Goal: Task Accomplishment & Management: Use online tool/utility

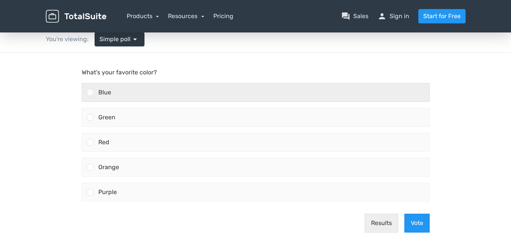
click at [148, 97] on div "Blue" at bounding box center [261, 93] width 335 height 18
click at [90, 93] on input "Blue" at bounding box center [90, 93] width 0 height 0
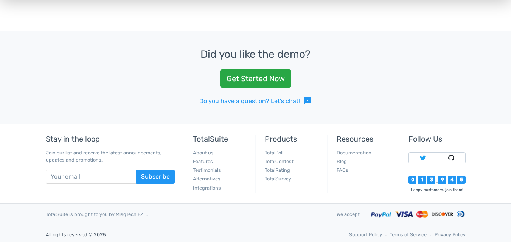
scroll to position [189, 0]
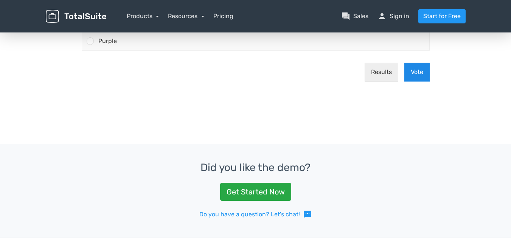
click at [422, 74] on button "Vote" at bounding box center [416, 72] width 25 height 19
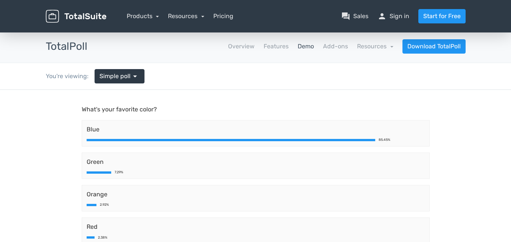
scroll to position [0, 0]
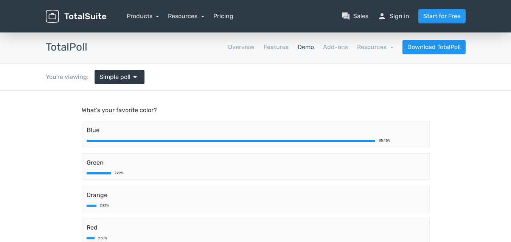
click at [302, 48] on link "Demo" at bounding box center [305, 47] width 16 height 9
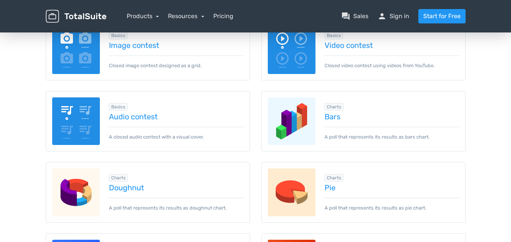
scroll to position [189, 0]
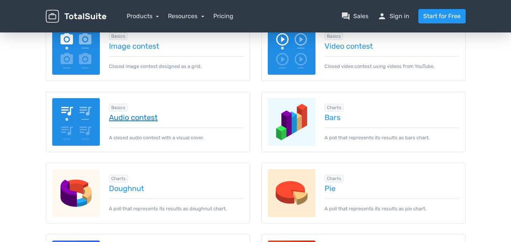
click at [134, 118] on link "Audio contest" at bounding box center [176, 117] width 135 height 8
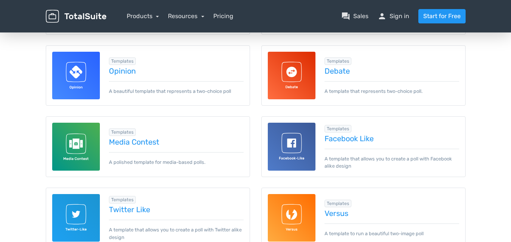
scroll to position [302, 0]
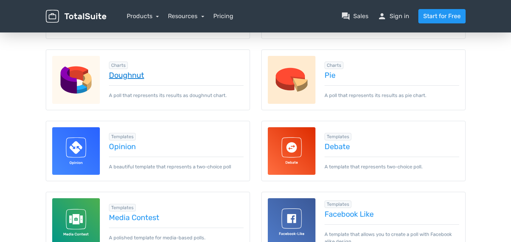
click at [134, 73] on link "Doughnut" at bounding box center [176, 75] width 135 height 8
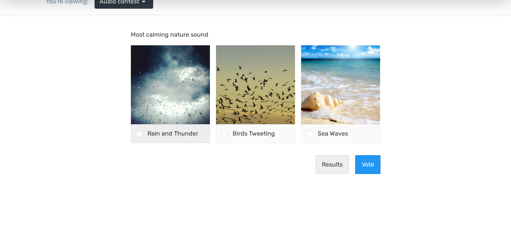
click at [152, 135] on span "Rain and Thunder" at bounding box center [172, 133] width 51 height 7
click at [139, 134] on input "Rain and Thunder" at bounding box center [139, 134] width 0 height 0
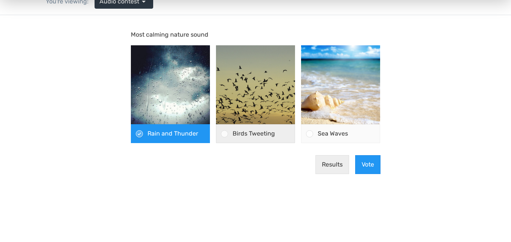
click at [267, 132] on span "Birds Tweeting" at bounding box center [253, 133] width 42 height 7
click at [224, 134] on input "Birds Tweeting" at bounding box center [224, 134] width 0 height 0
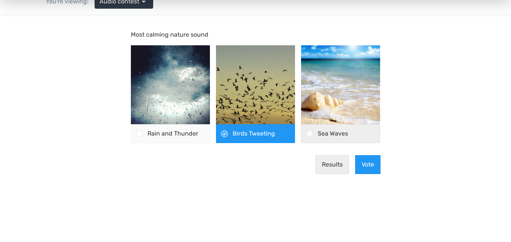
click at [318, 131] on span "Sea Waves" at bounding box center [332, 133] width 30 height 7
click at [310, 134] on input "Sea Waves" at bounding box center [310, 134] width 0 height 0
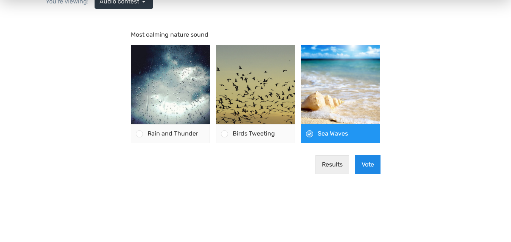
click at [371, 167] on button "Vote" at bounding box center [367, 164] width 25 height 19
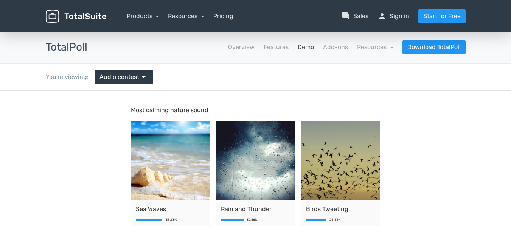
scroll to position [38, 0]
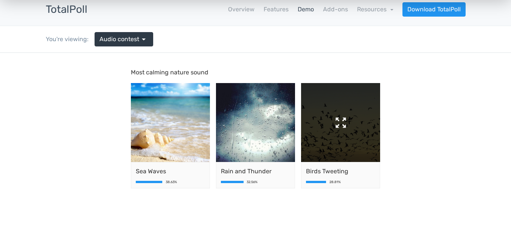
click at [338, 119] on img at bounding box center [340, 122] width 79 height 79
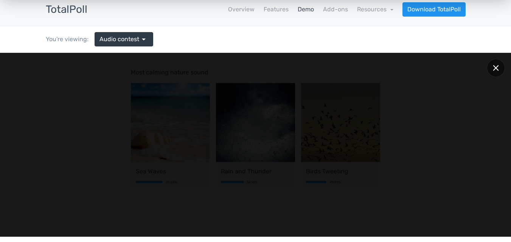
click at [492, 65] on div at bounding box center [495, 68] width 18 height 18
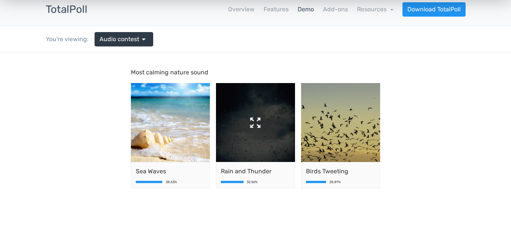
scroll to position [0, 0]
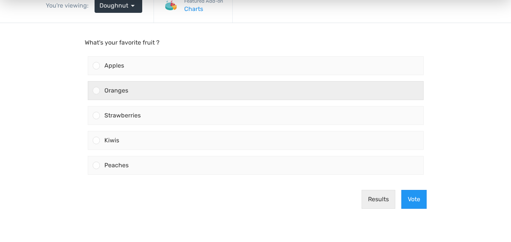
click at [195, 89] on div "Oranges" at bounding box center [261, 91] width 323 height 18
click at [96, 91] on input "Oranges" at bounding box center [96, 91] width 0 height 0
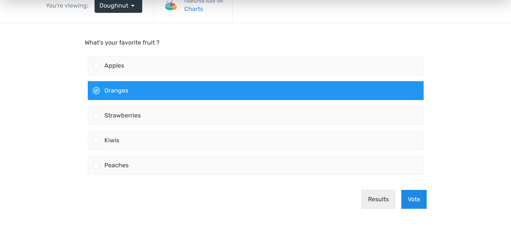
click at [421, 203] on button "Vote" at bounding box center [413, 199] width 25 height 19
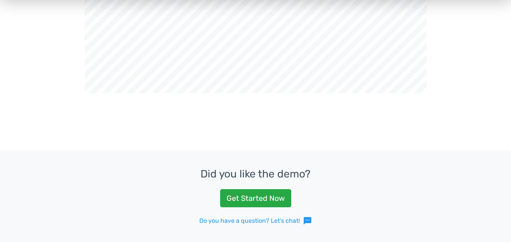
scroll to position [76, 0]
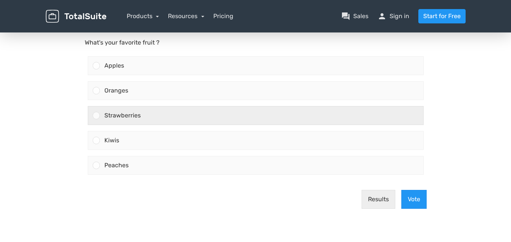
click at [212, 110] on div "Strawberries" at bounding box center [261, 116] width 323 height 18
click at [96, 116] on input "Strawberries" at bounding box center [96, 116] width 0 height 0
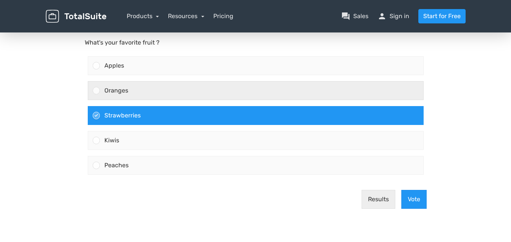
click at [204, 88] on div "Oranges" at bounding box center [261, 91] width 323 height 18
click at [96, 91] on input "Oranges" at bounding box center [96, 91] width 0 height 0
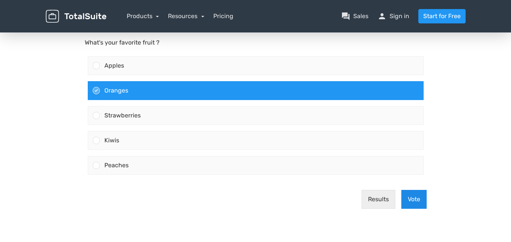
click at [419, 192] on button "Vote" at bounding box center [413, 199] width 25 height 19
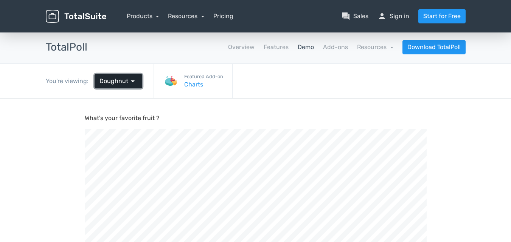
click at [128, 79] on span "arrow_drop_down" at bounding box center [132, 81] width 9 height 9
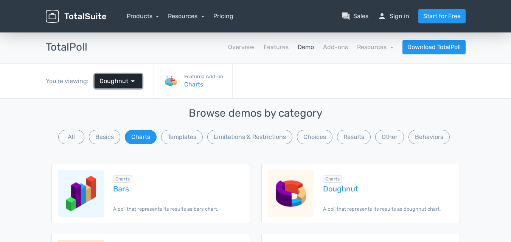
click at [128, 79] on span "arrow_drop_down" at bounding box center [132, 81] width 9 height 9
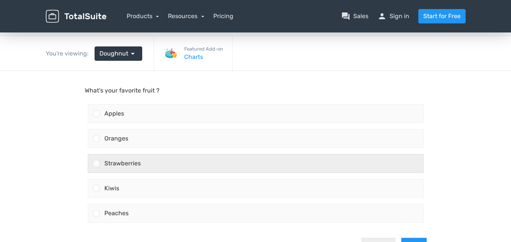
scroll to position [113, 0]
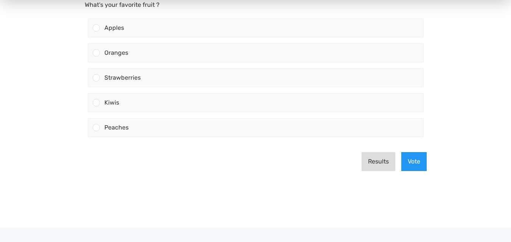
click at [367, 159] on button "Results" at bounding box center [378, 162] width 34 height 19
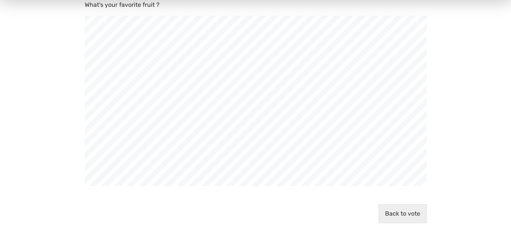
scroll to position [377650, 377414]
click at [408, 210] on button "Back to vote" at bounding box center [402, 214] width 48 height 19
